Goal: Information Seeking & Learning: Understand process/instructions

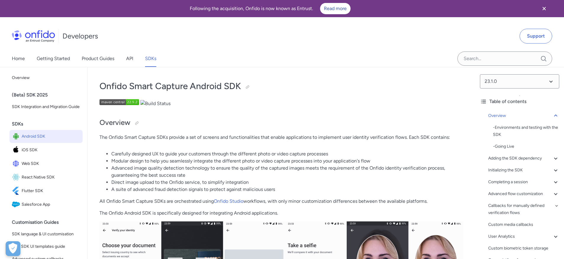
click at [185, 155] on li "Carefully designed UX to guide your customers through the different photo or vi…" at bounding box center [287, 153] width 352 height 7
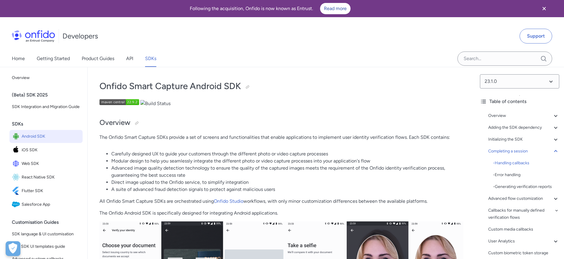
scroll to position [4313, 0]
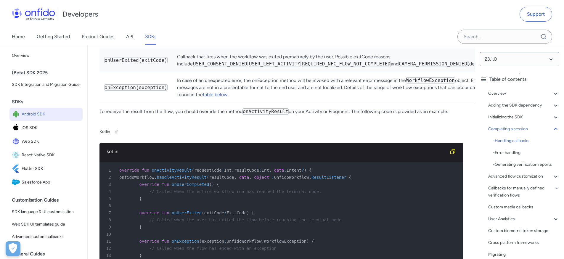
click at [209, 72] on td "Callback that fires when the workflow was exited prematurely by the user. Possi…" at bounding box center [336, 61] width 329 height 24
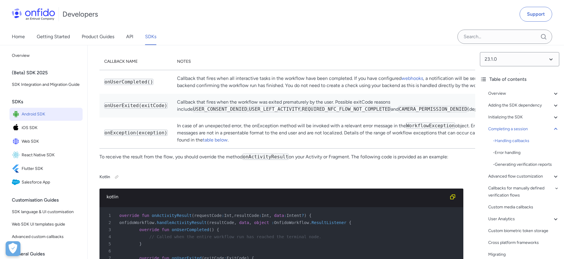
scroll to position [4267, 0]
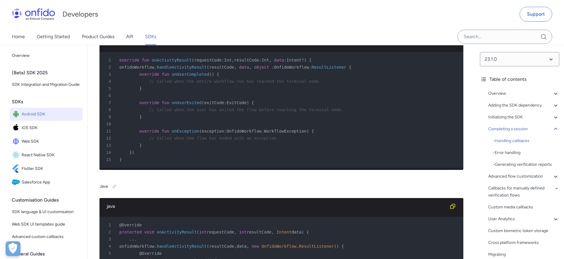
scroll to position [4417, 0]
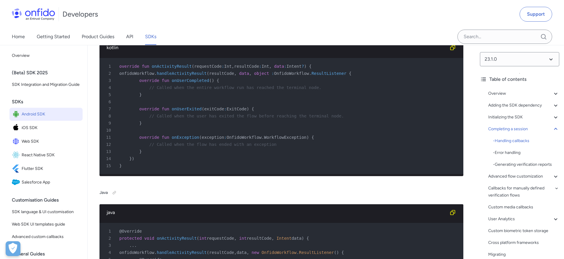
click at [176, 69] on span "onActivityResult" at bounding box center [172, 66] width 40 height 5
copy span "onActivityResult"
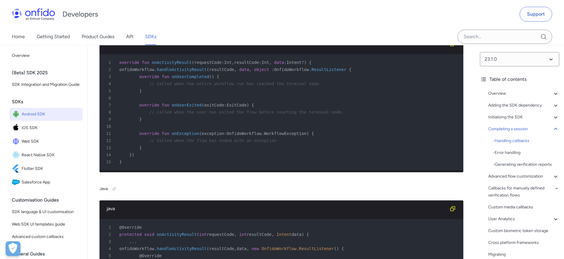
scroll to position [4404, 0]
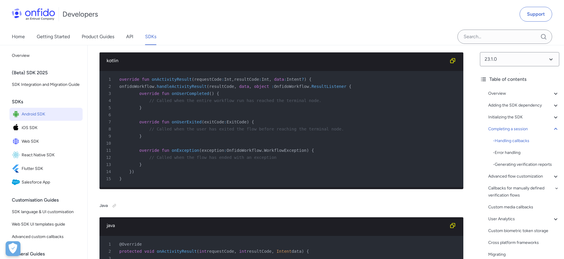
click at [268, 24] on code "onActivityResult" at bounding box center [265, 20] width 46 height 6
click at [270, 24] on code "onActivityResult" at bounding box center [265, 20] width 46 height 6
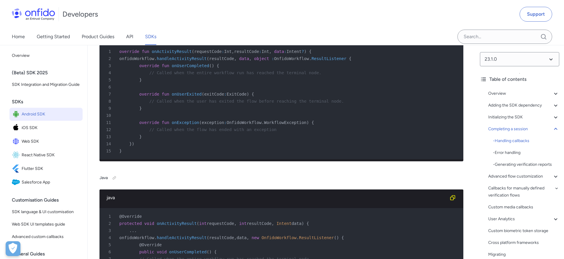
scroll to position [4449, 0]
